Goal: Check status: Check status

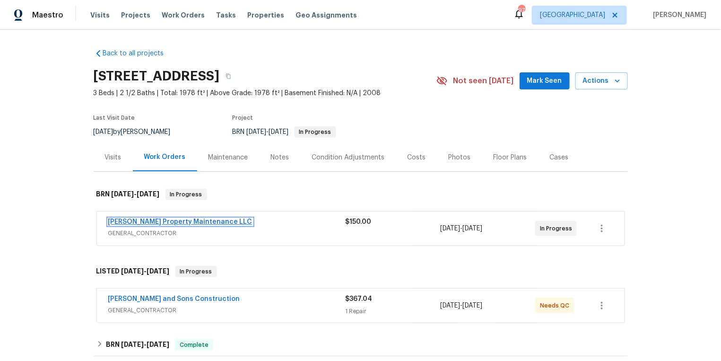
click at [145, 220] on link "[PERSON_NAME] Property Maintenance LLC" at bounding box center [180, 222] width 144 height 7
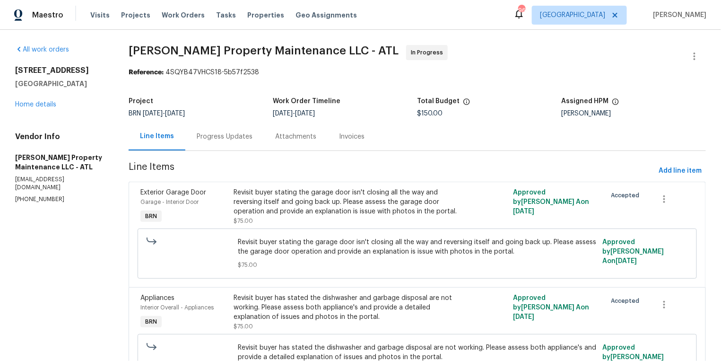
click at [238, 136] on div "Progress Updates" at bounding box center [225, 136] width 56 height 9
